Goal: Task Accomplishment & Management: Manage account settings

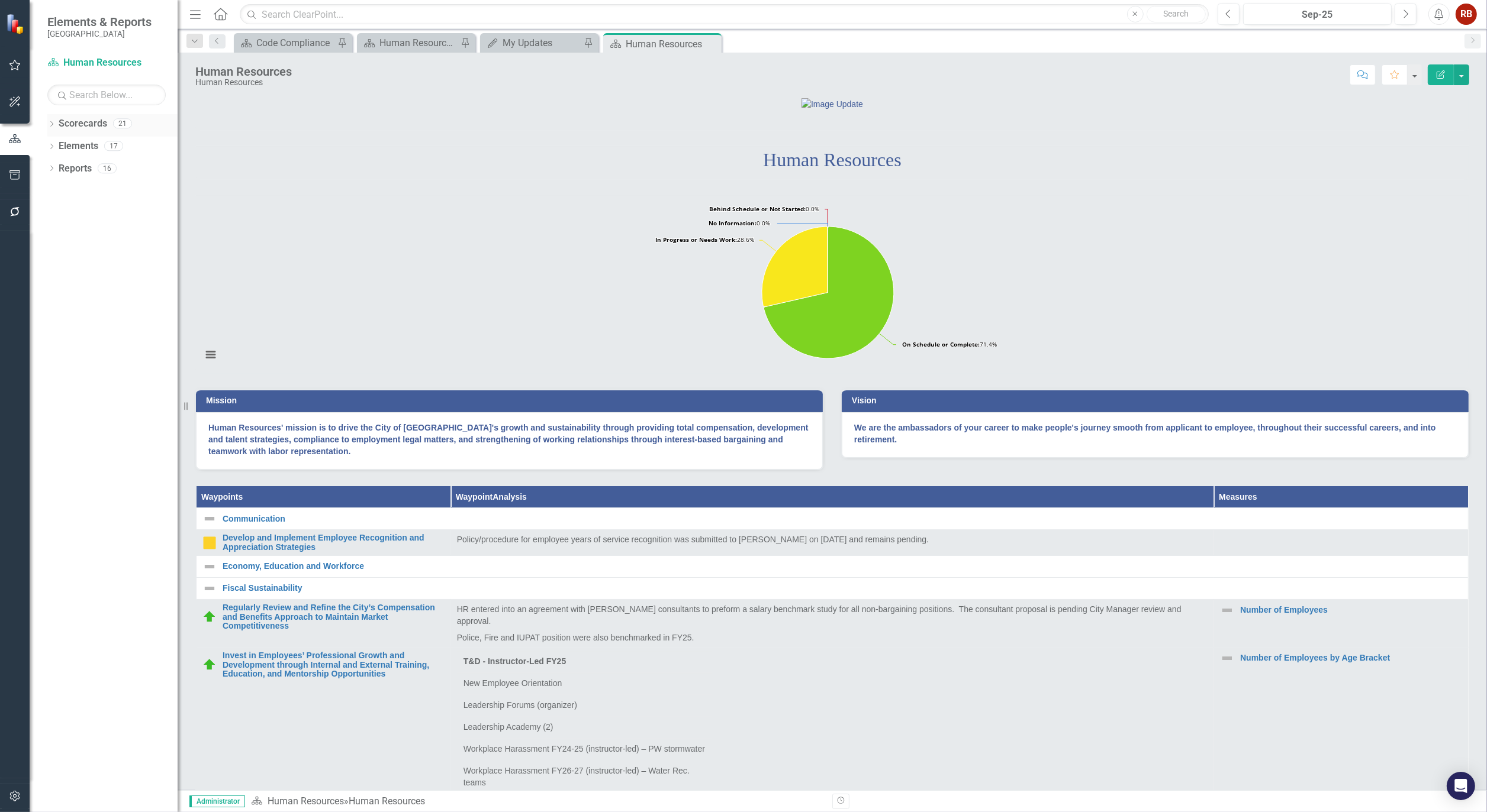
click at [51, 123] on icon "Dropdown" at bounding box center [51, 125] width 8 height 6
click at [58, 166] on icon "Dropdown" at bounding box center [58, 169] width 9 height 7
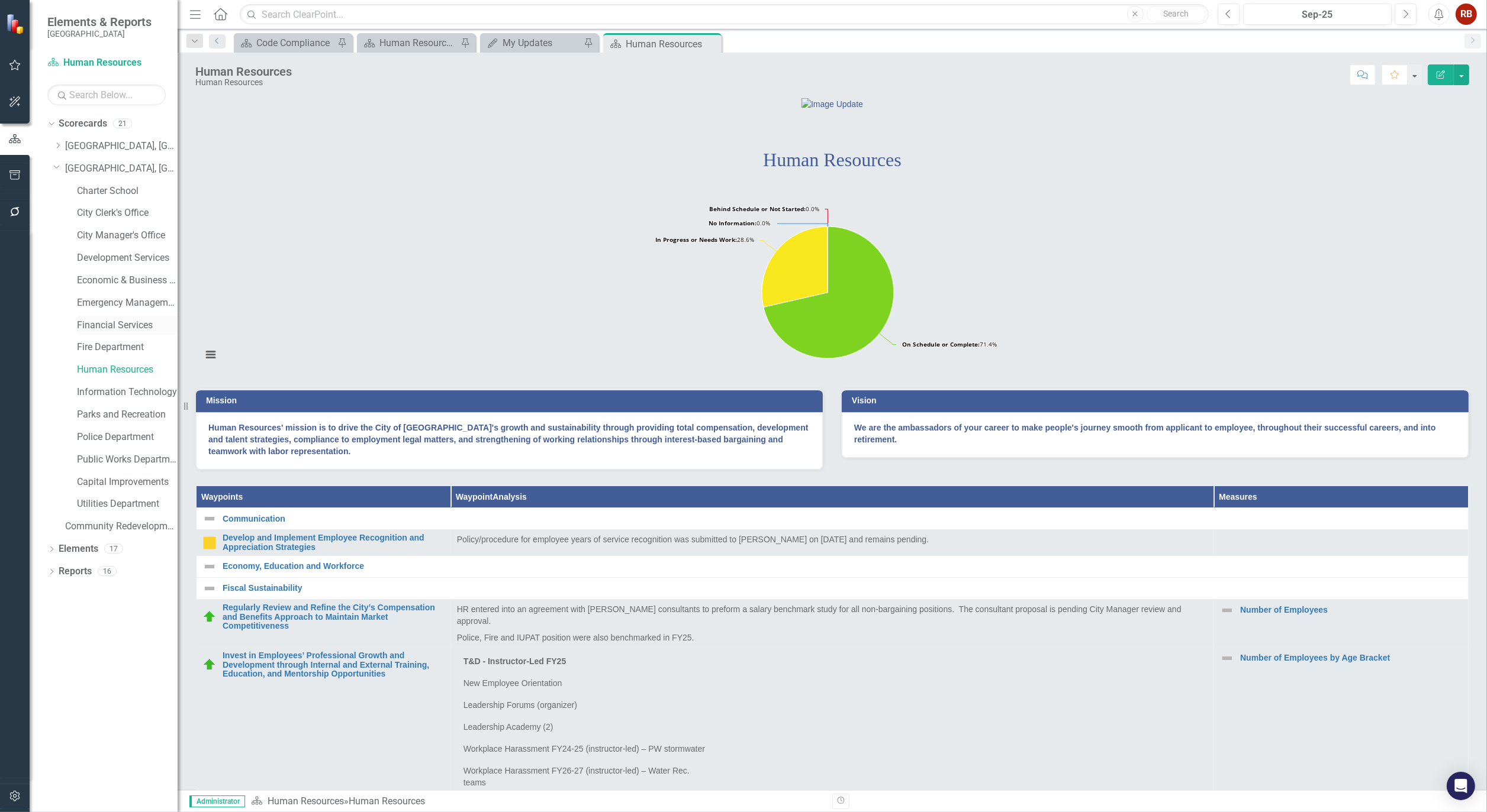
click at [120, 327] on link "Financial Services" at bounding box center [127, 325] width 101 height 14
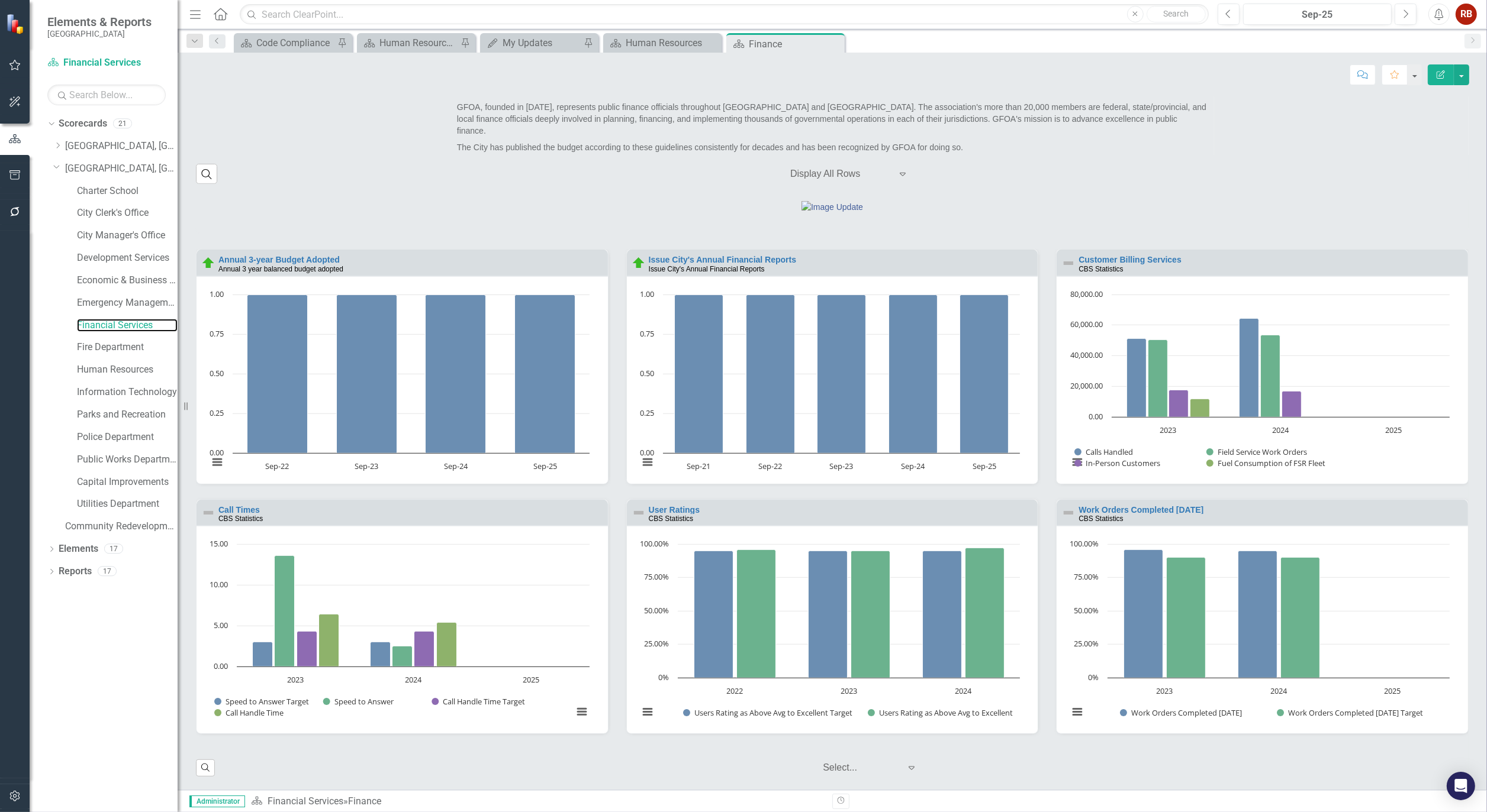
scroll to position [1022, 0]
click at [1114, 255] on div "Customer Billing Services CBS Statistics" at bounding box center [1262, 263] width 412 height 26
click at [1115, 258] on link "Customer Billing Services" at bounding box center [1131, 259] width 103 height 9
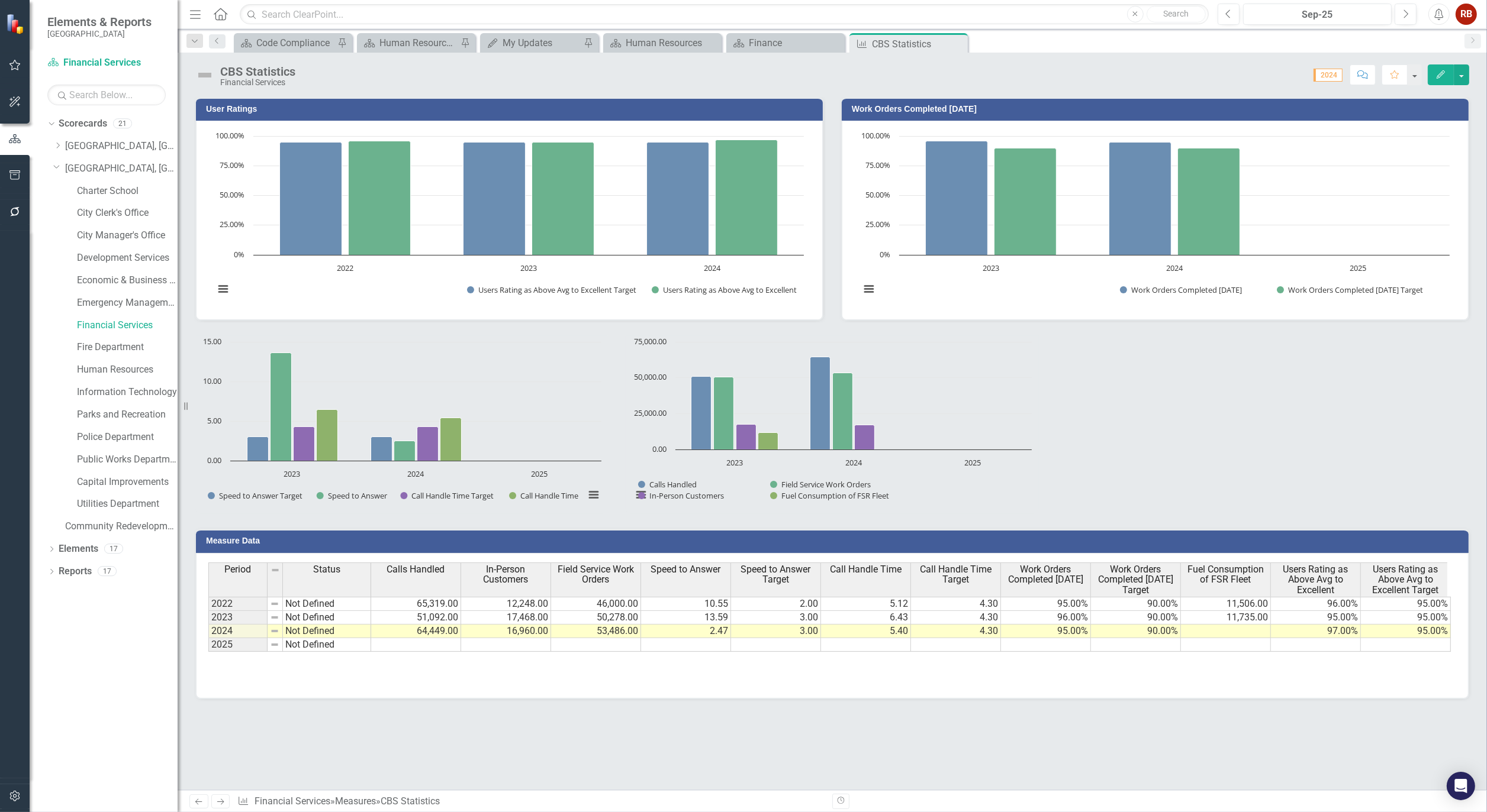
click at [423, 640] on td at bounding box center [415, 645] width 90 height 14
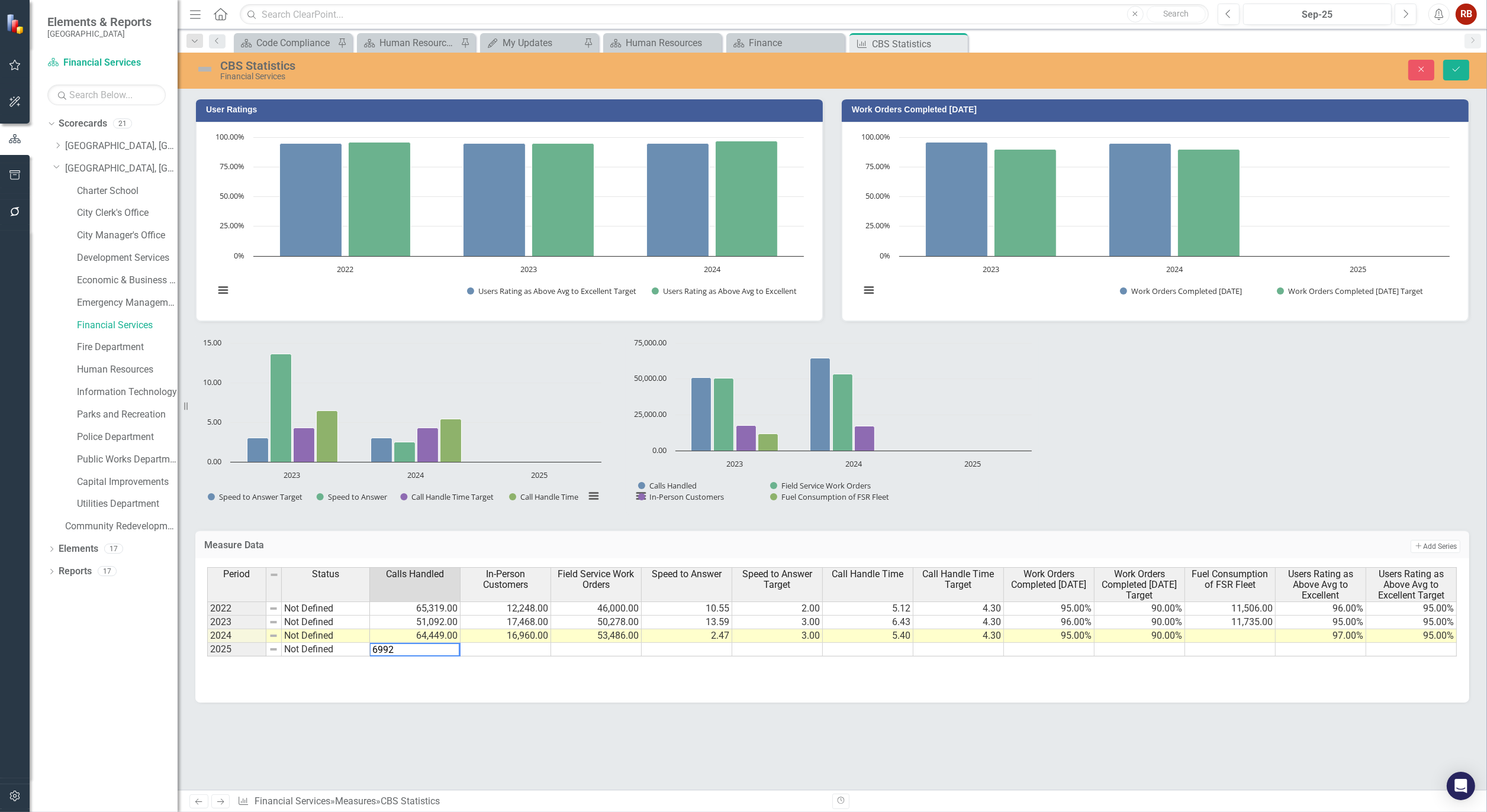
type textarea "69921"
type textarea "17269"
type textarea "54971"
type textarea "1.48"
type textarea "3"
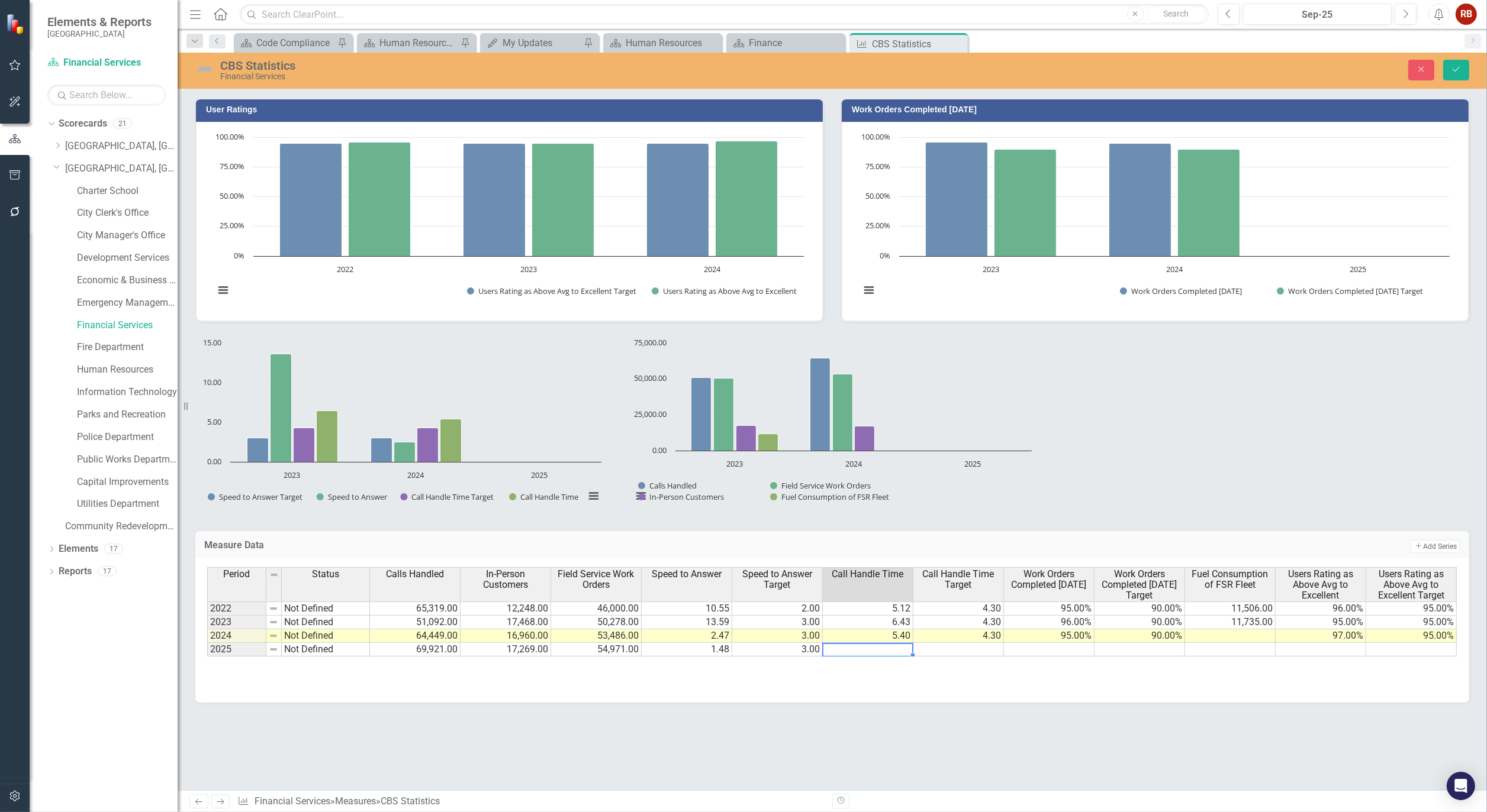
type textarea "5"
type textarea "5.04"
type textarea "98"
type textarea "95"
type textarea "11346"
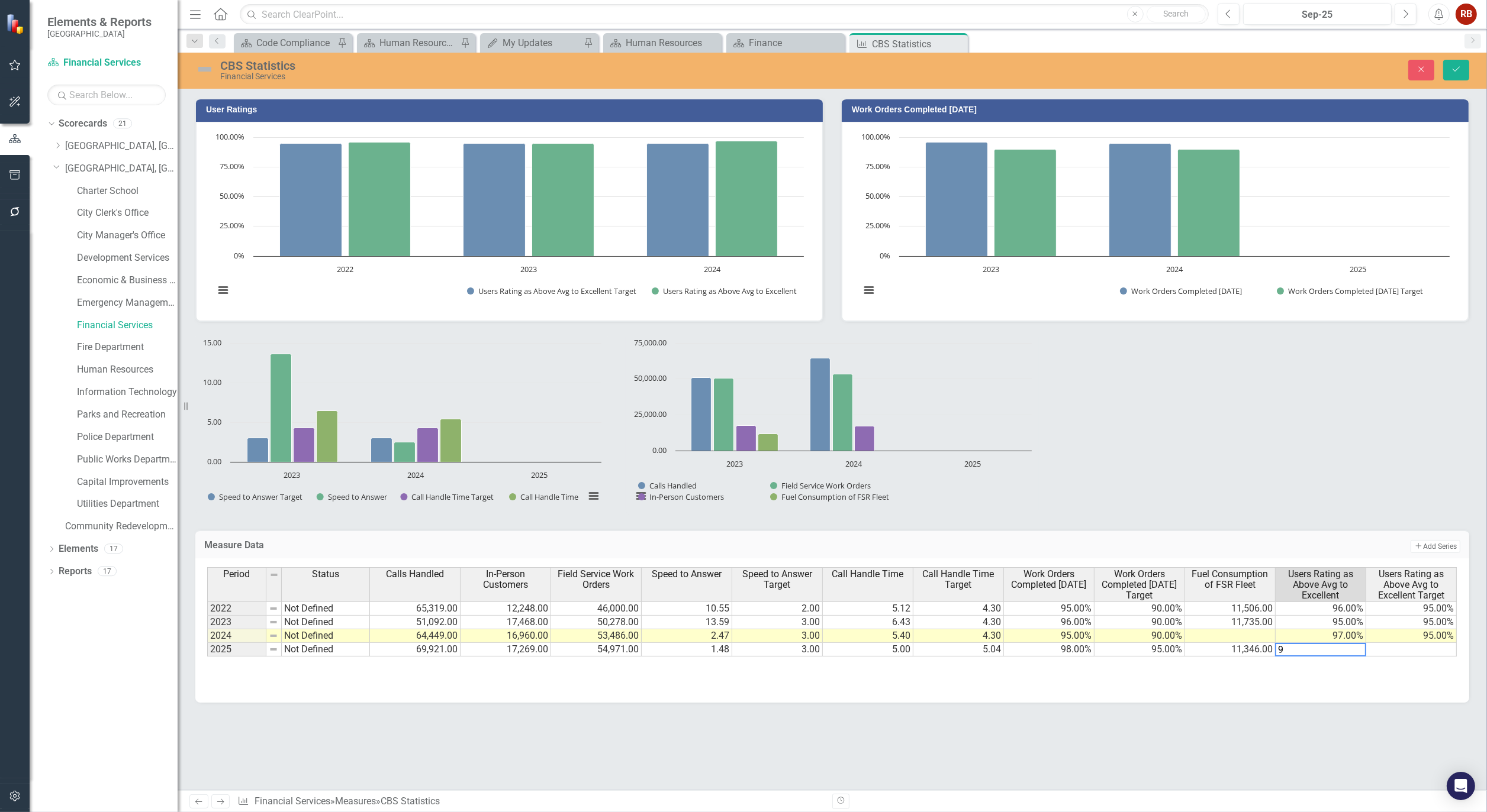
type textarea "98"
type textarea "95"
click at [1458, 65] on icon "Save" at bounding box center [1456, 69] width 11 height 8
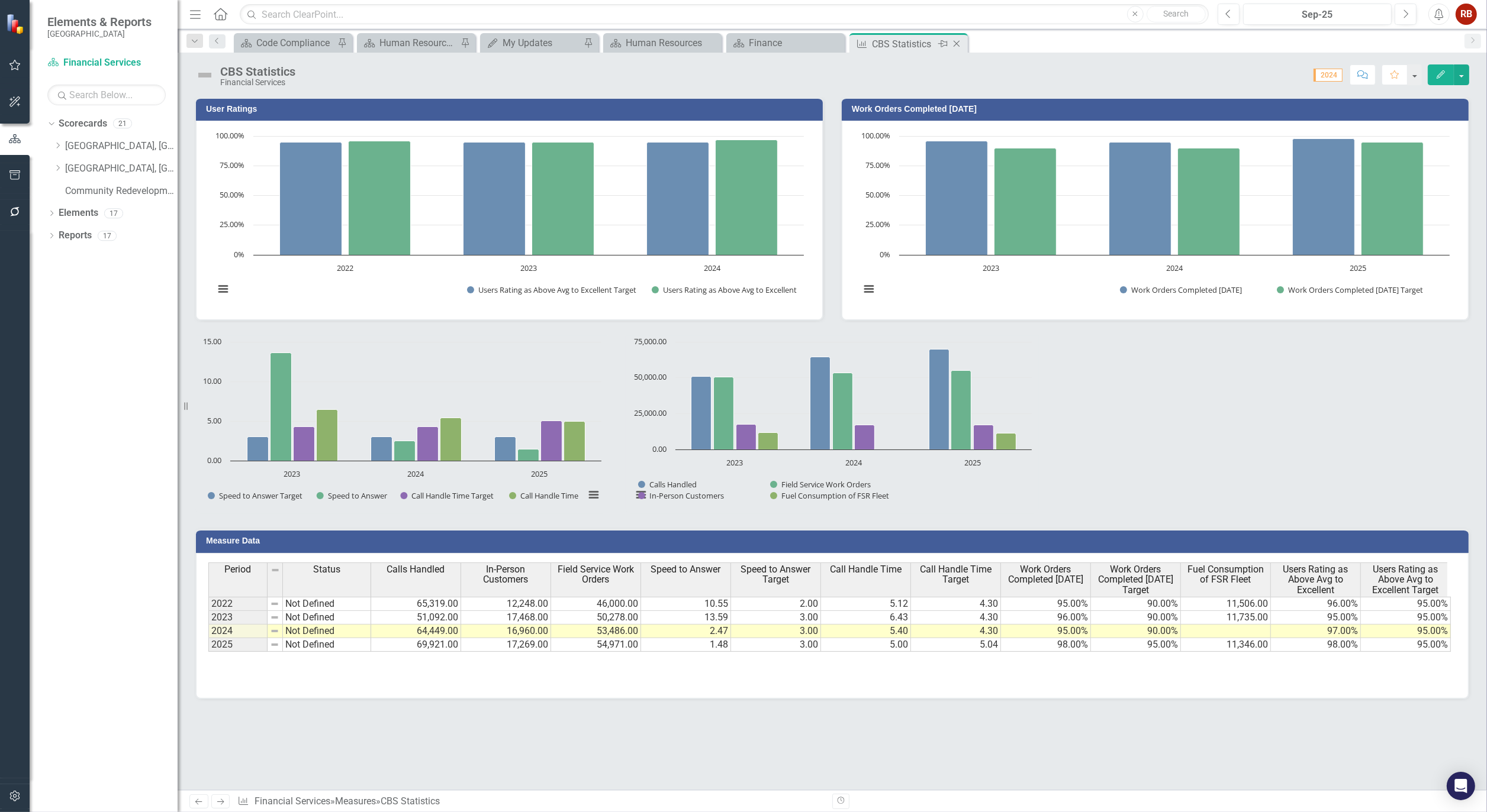
click at [957, 43] on icon "Close" at bounding box center [957, 44] width 12 height 9
